Goal: Task Accomplishment & Management: Manage account settings

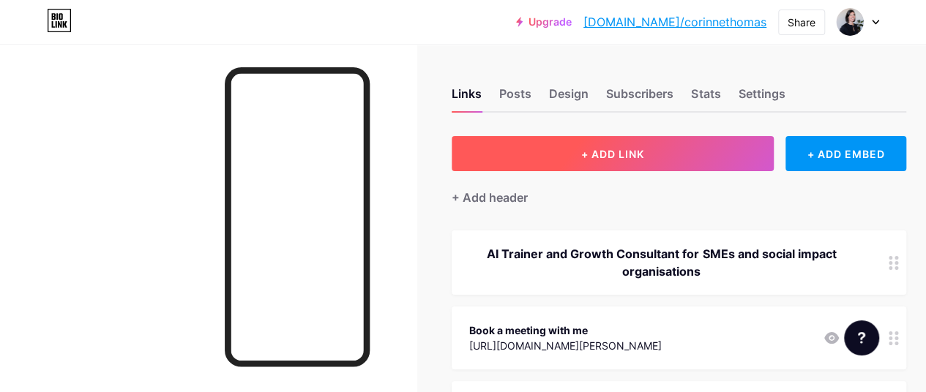
click at [685, 158] on button "+ ADD LINK" at bounding box center [613, 153] width 322 height 35
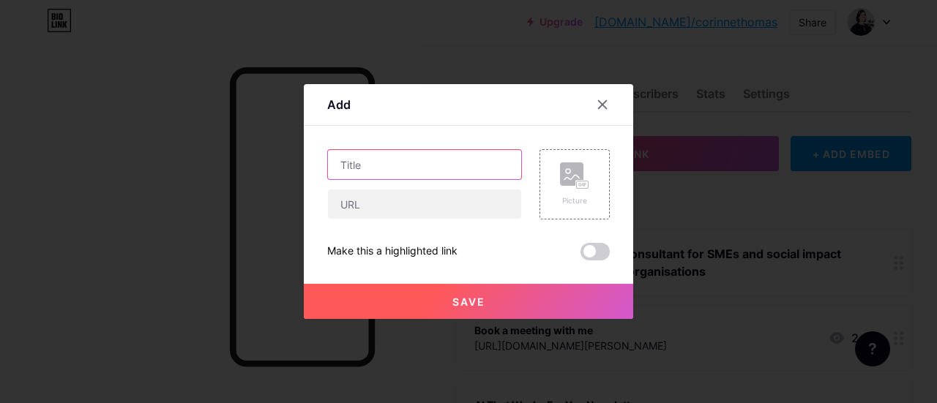
click at [445, 171] on input "text" at bounding box center [424, 164] width 193 height 29
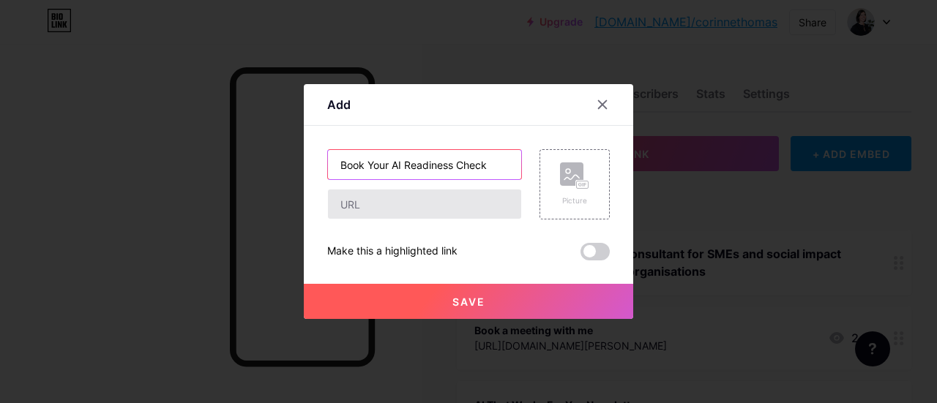
type input "Book Your AI Readiness Check"
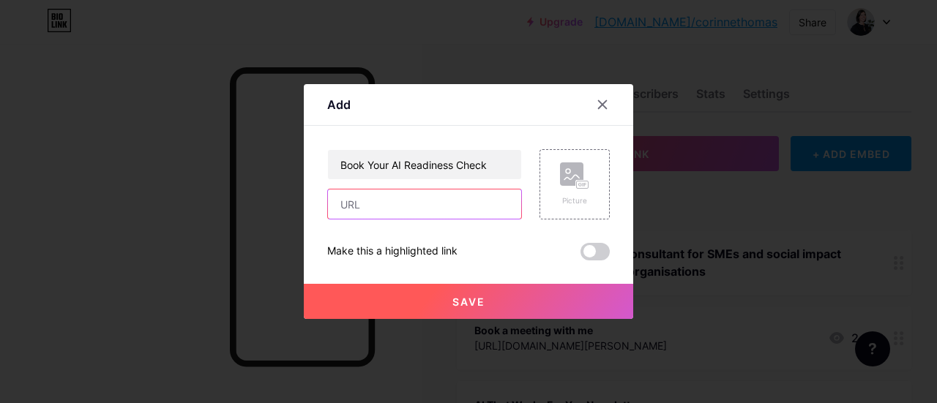
click at [495, 207] on input "text" at bounding box center [424, 204] width 193 height 29
paste input "[URL][DOMAIN_NAME][PERSON_NAME][DATE]"
type input "[URL][DOMAIN_NAME][PERSON_NAME][DATE]"
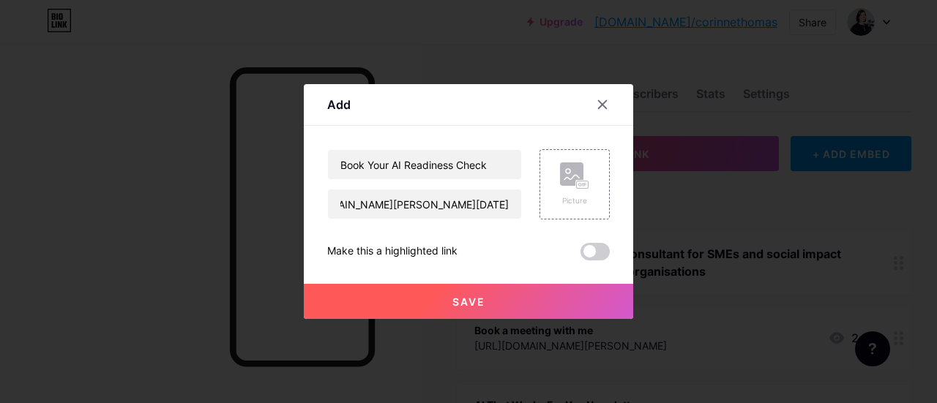
click at [498, 299] on button "Save" at bounding box center [468, 301] width 329 height 35
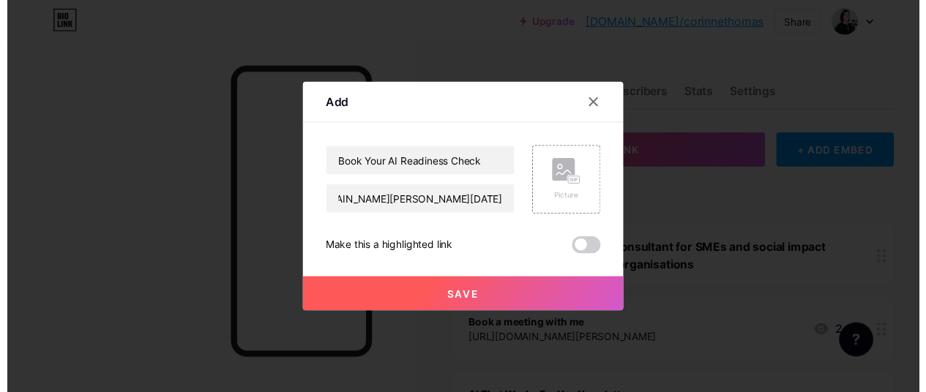
scroll to position [0, 0]
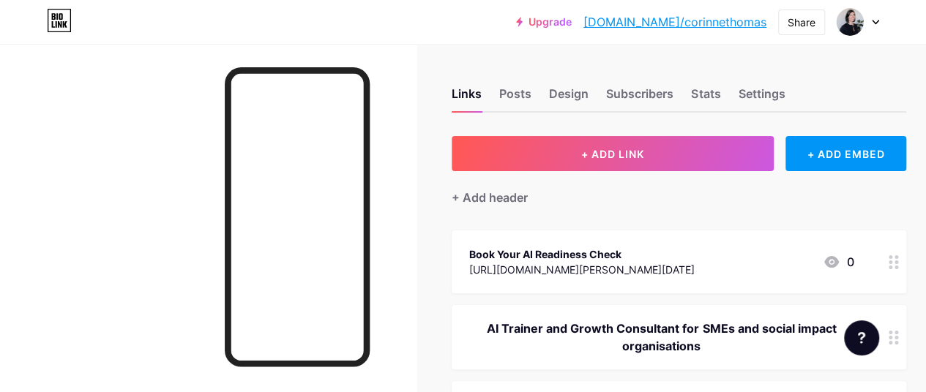
drag, startPoint x: 748, startPoint y: 254, endPoint x: 748, endPoint y: 329, distance: 74.6
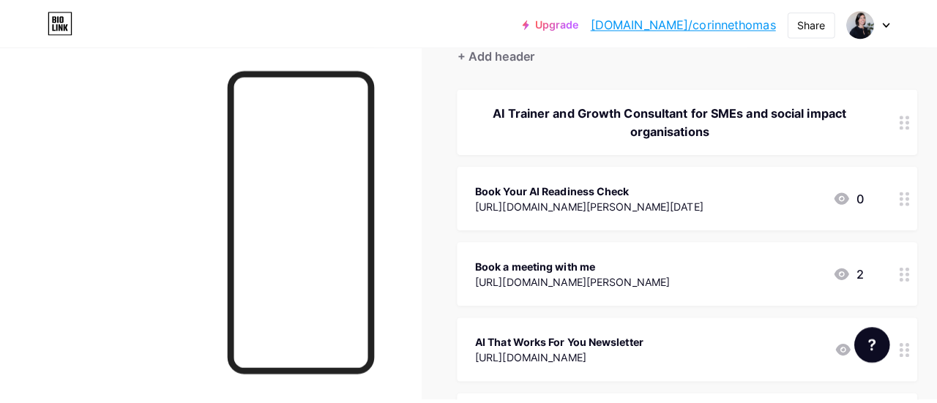
scroll to position [146, 0]
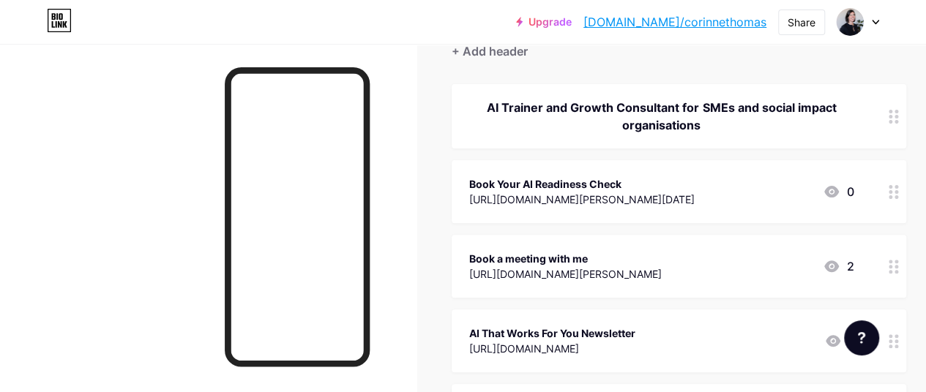
click at [747, 113] on div "AI Trainer and Growth Consultant for SMEs and social impact organisations" at bounding box center [661, 116] width 384 height 35
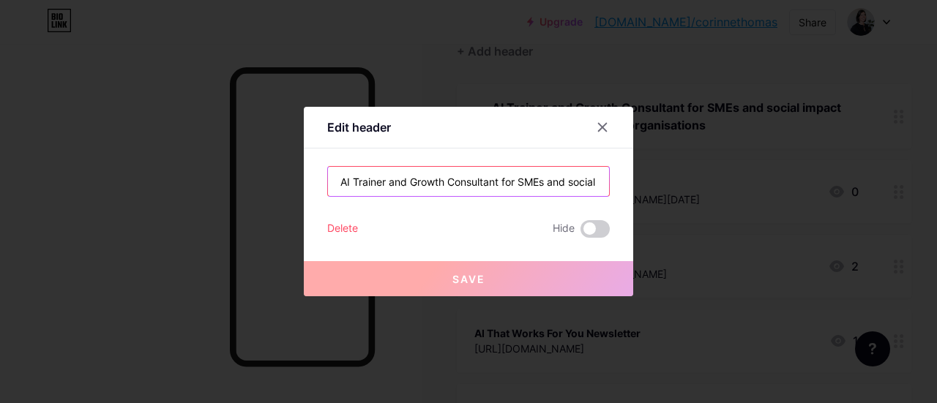
scroll to position [0, 105]
drag, startPoint x: 501, startPoint y: 178, endPoint x: 746, endPoint y: 181, distance: 245.2
click at [746, 181] on div "Edit header AI Trainer and Growth Consultant for SMEs and social impact organis…" at bounding box center [468, 201] width 937 height 403
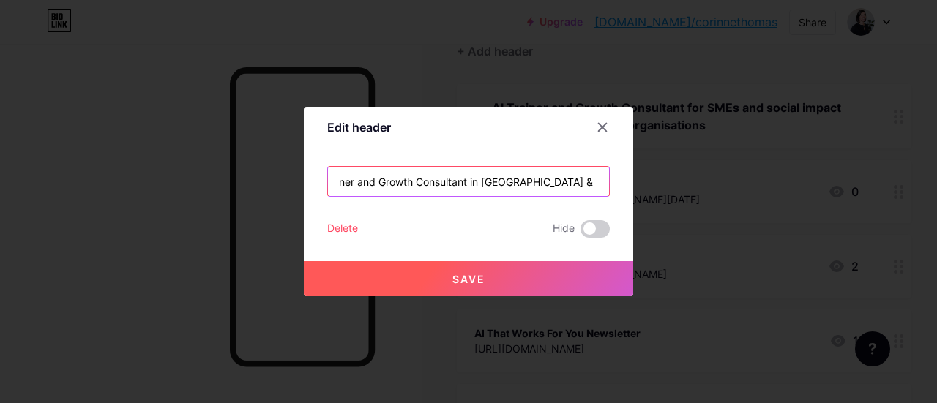
scroll to position [0, 25]
drag, startPoint x: 497, startPoint y: 181, endPoint x: 765, endPoint y: 182, distance: 268.6
click at [765, 182] on div "Edit header AI Trainer and Growth Consultant in [GEOGRAPHIC_DATA] & [GEOGRAPHIC…" at bounding box center [468, 201] width 937 height 403
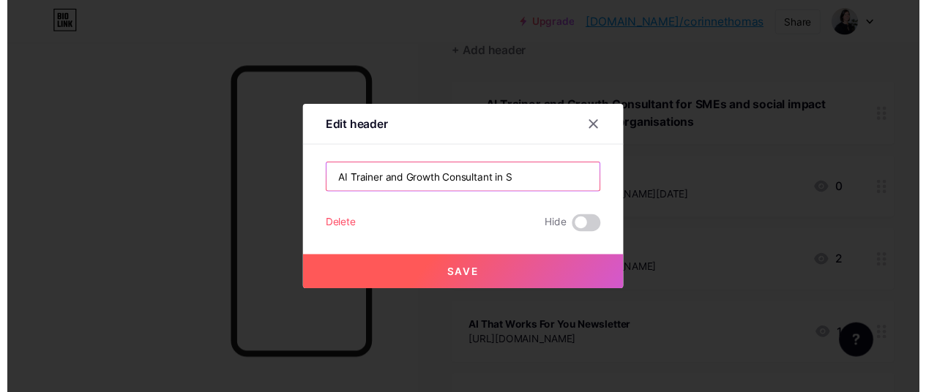
scroll to position [0, 0]
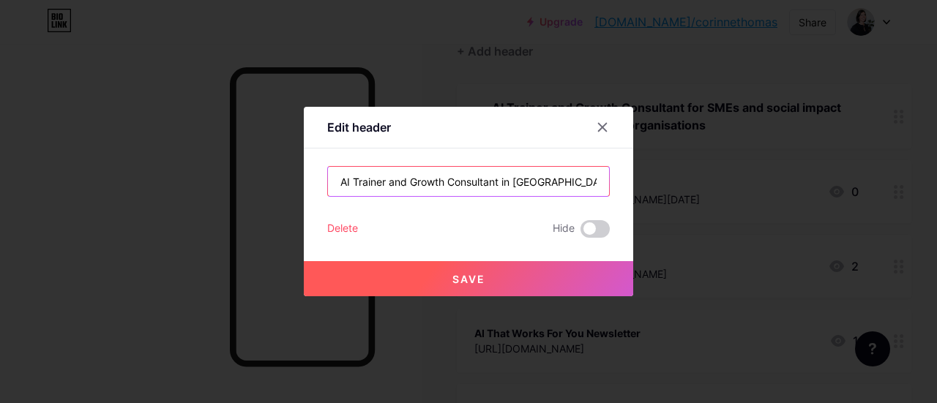
type input "AI Trainer and Growth Consultant in [GEOGRAPHIC_DATA]"
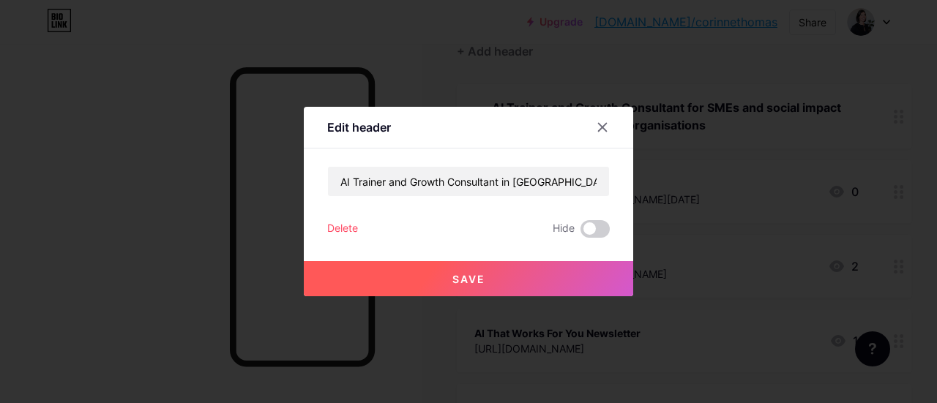
click at [536, 277] on button "Save" at bounding box center [468, 278] width 329 height 35
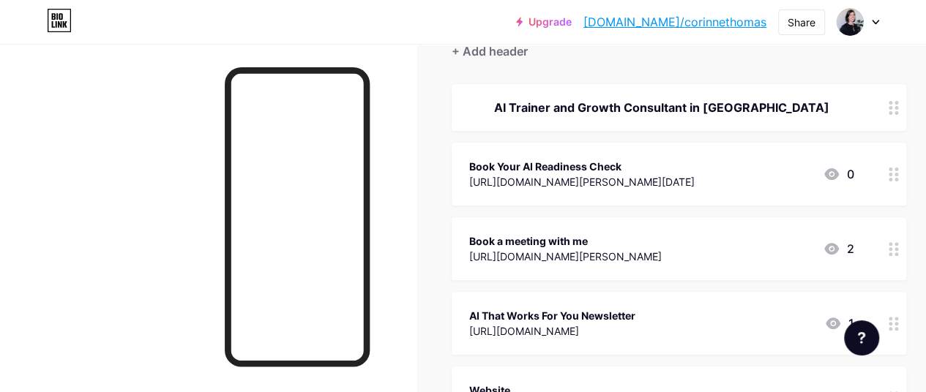
click at [511, 235] on div "Book a meeting with me" at bounding box center [565, 240] width 192 height 15
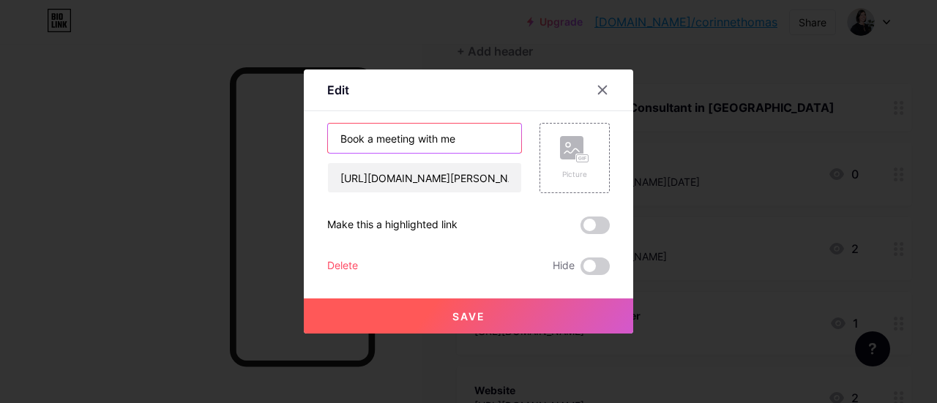
click at [381, 138] on input "Book a meeting with me" at bounding box center [424, 138] width 193 height 29
type input "Book a Chat"
click at [490, 313] on button "Save" at bounding box center [468, 316] width 329 height 35
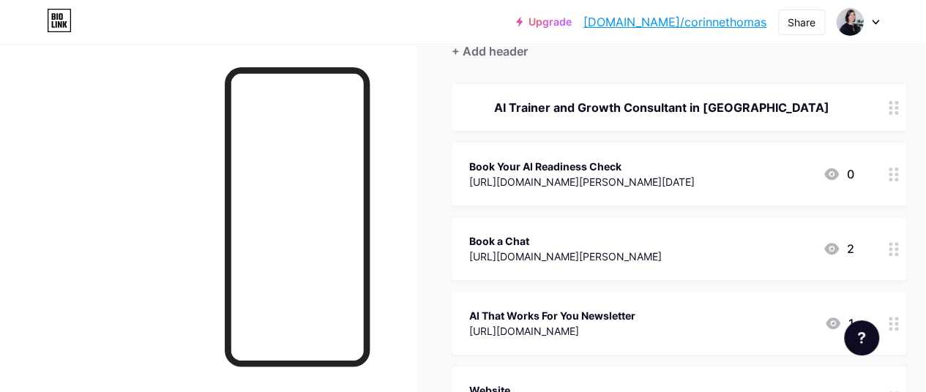
drag, startPoint x: 599, startPoint y: 306, endPoint x: 618, endPoint y: 132, distance: 174.5
click at [618, 132] on span "AI Trainer and Growth Consultant in [GEOGRAPHIC_DATA] Book Your AI Readiness Ch…" at bounding box center [679, 256] width 454 height 345
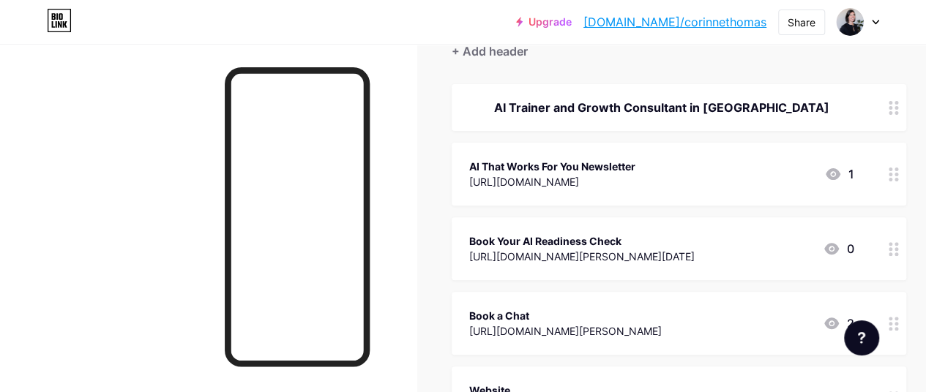
scroll to position [220, 0]
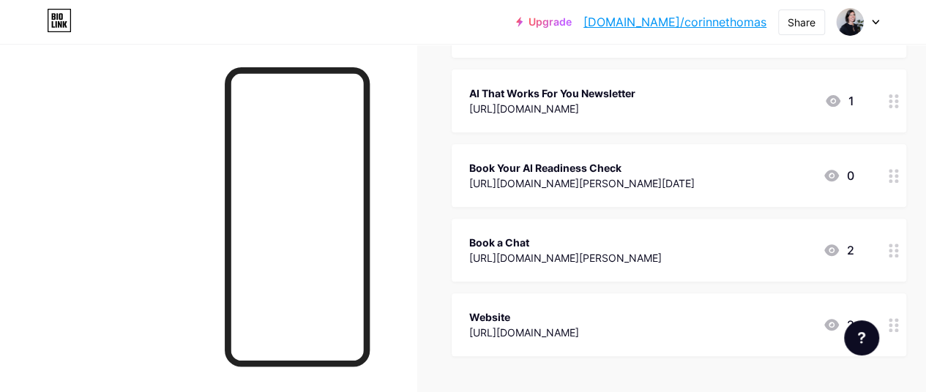
click at [498, 252] on div "[URL][DOMAIN_NAME][PERSON_NAME]" at bounding box center [565, 257] width 192 height 15
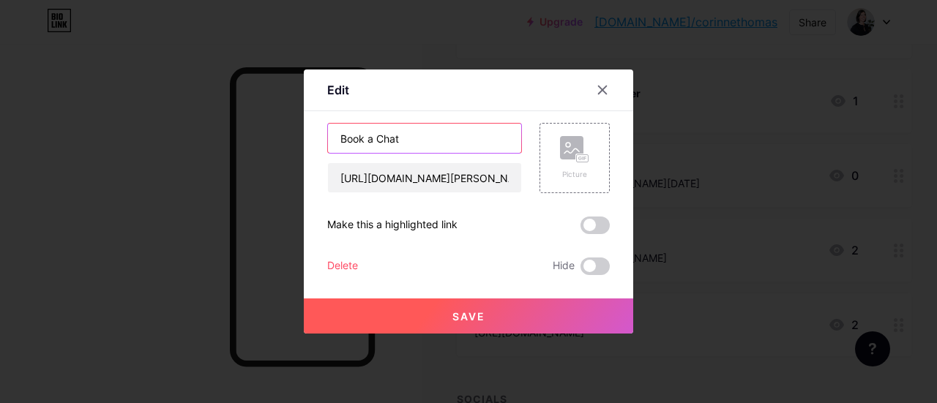
click at [374, 138] on input "Book a Chat" at bounding box center [424, 138] width 193 height 29
type input "Book a 30 Min Chat"
click at [484, 312] on span "Save" at bounding box center [468, 316] width 33 height 12
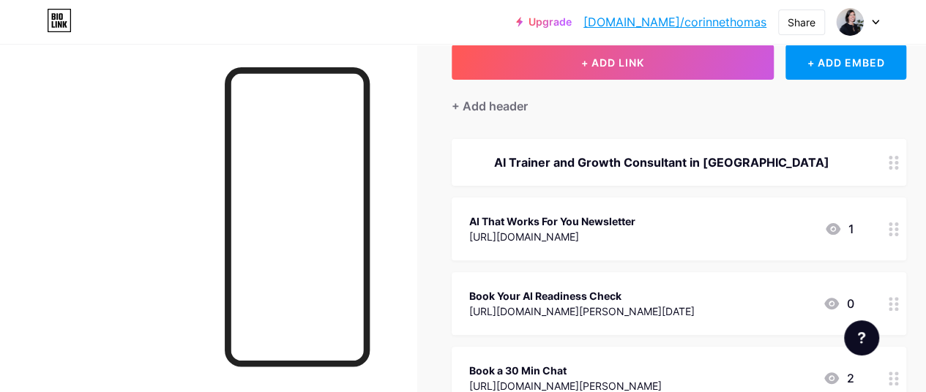
scroll to position [0, 0]
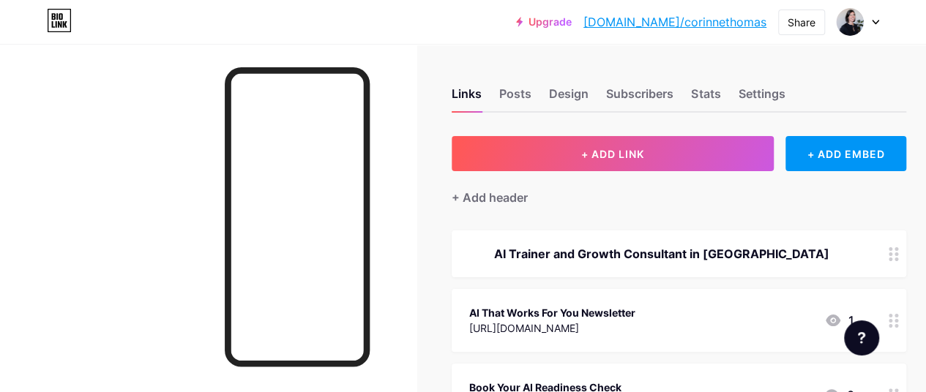
click at [875, 21] on icon at bounding box center [875, 22] width 7 height 5
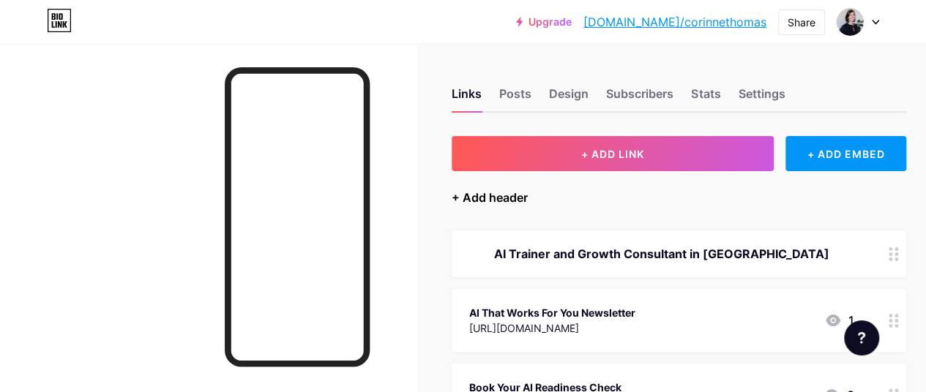
click at [500, 201] on div "+ Add header" at bounding box center [490, 198] width 76 height 18
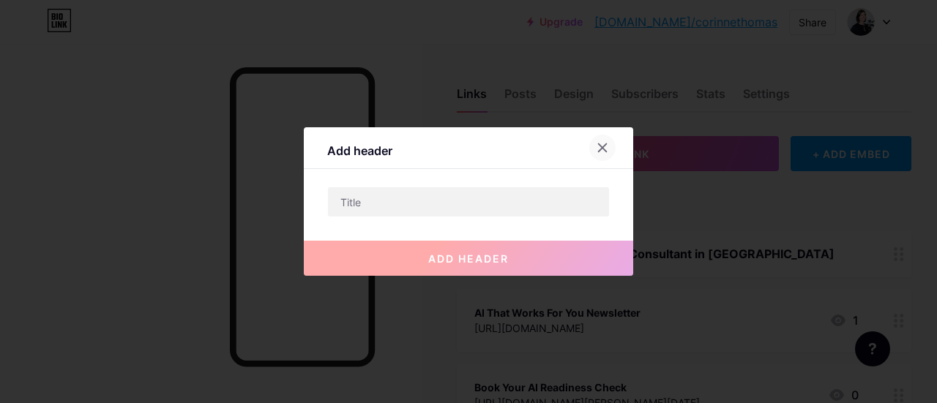
click at [601, 149] on icon at bounding box center [603, 148] width 8 height 8
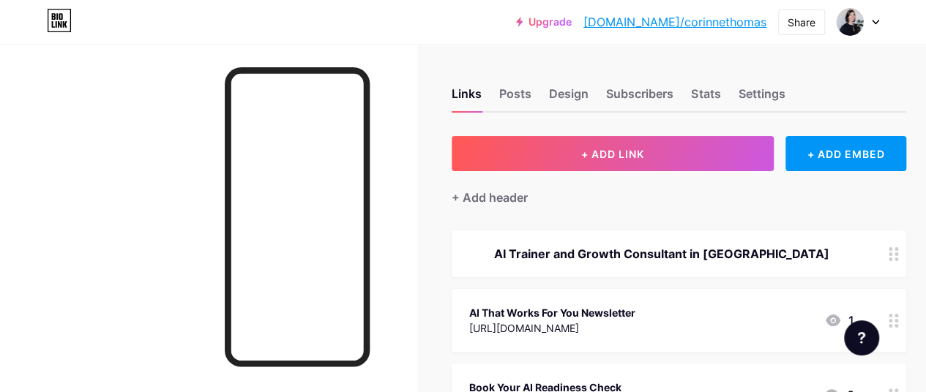
click at [881, 20] on div "Upgrade [DOMAIN_NAME]/[PERSON_NAME]... [DOMAIN_NAME]/corinnethomas Share Switch…" at bounding box center [463, 22] width 926 height 26
click at [874, 23] on icon at bounding box center [875, 22] width 6 height 4
